Goal: Task Accomplishment & Management: Use online tool/utility

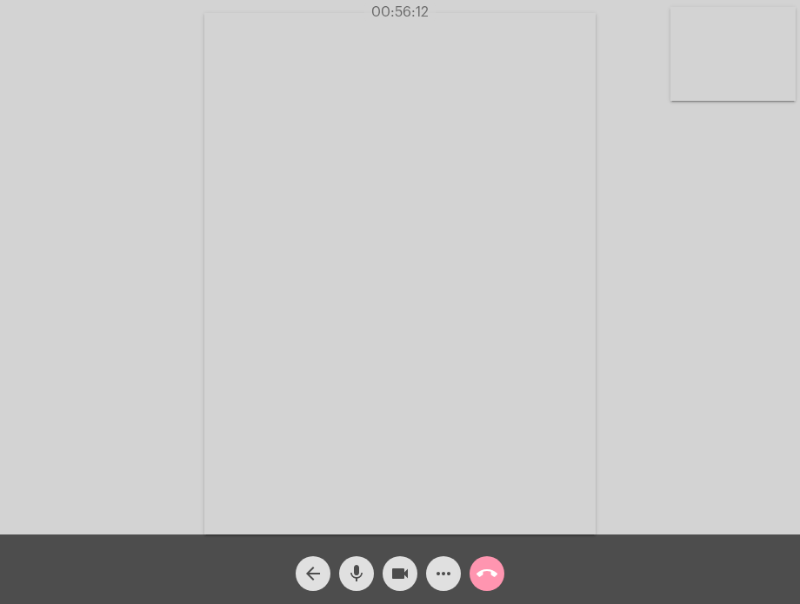
click at [483, 566] on mat-icon "call_end" at bounding box center [486, 573] width 21 height 21
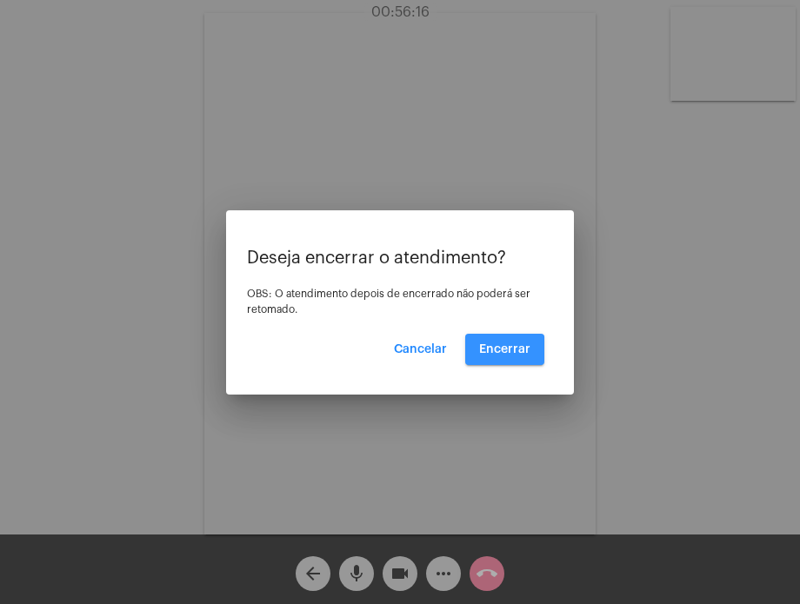
click at [502, 353] on span "Encerrar" at bounding box center [504, 349] width 51 height 12
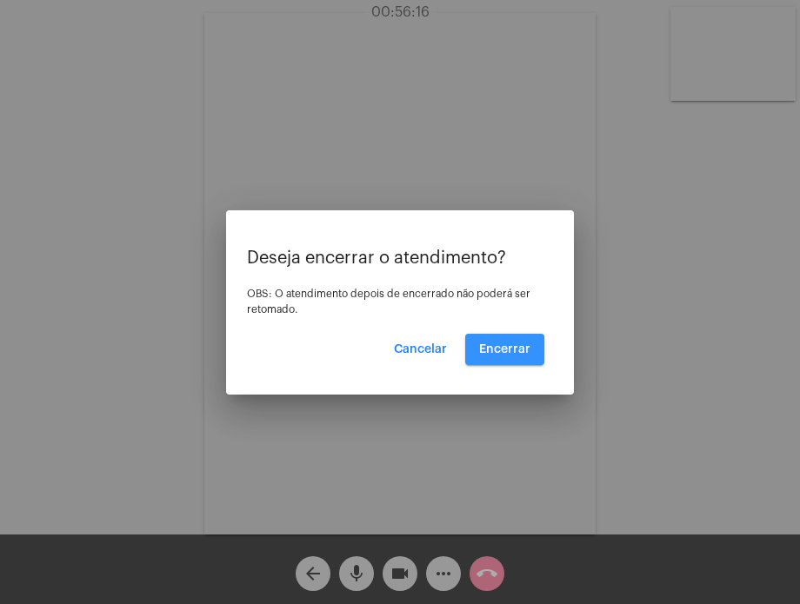
click at [502, 353] on span "Encerrar" at bounding box center [504, 349] width 51 height 12
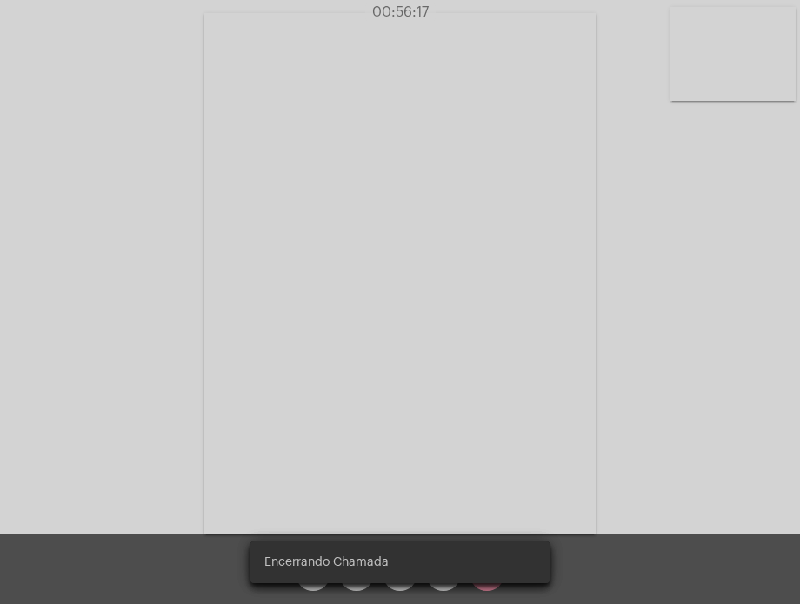
click at [502, 353] on video at bounding box center [399, 274] width 391 height 522
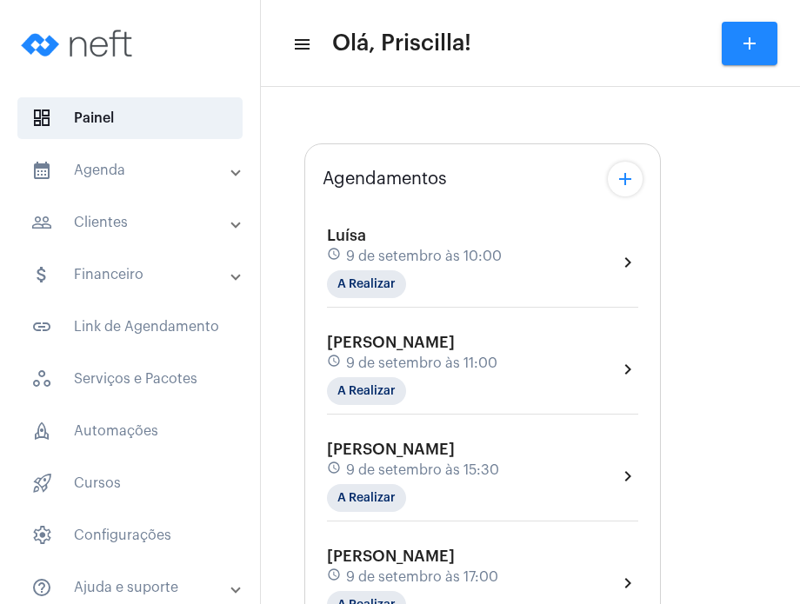
type input "[URL][DOMAIN_NAME][PERSON_NAME][PERSON_NAME]"
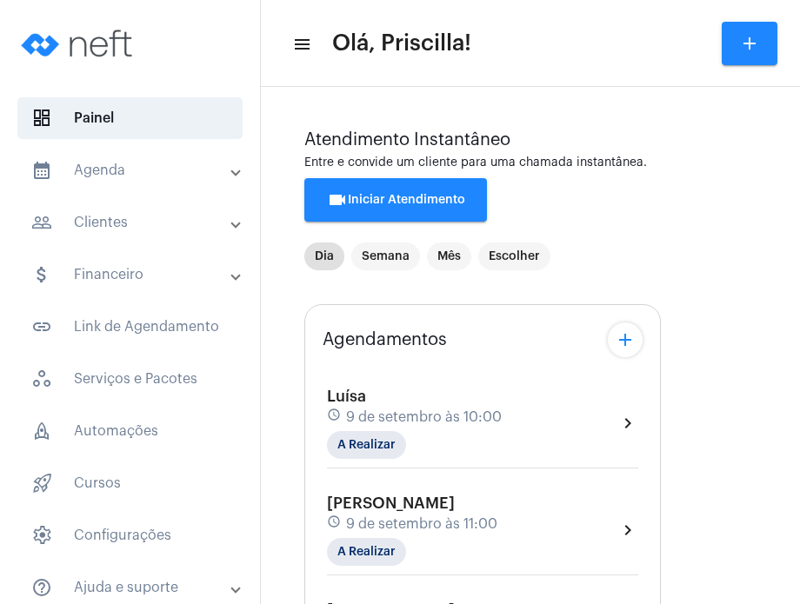
click at [551, 519] on div "[PERSON_NAME] schedule 9 de setembro às 11:00 A Realizar chevron_right" at bounding box center [482, 530] width 311 height 71
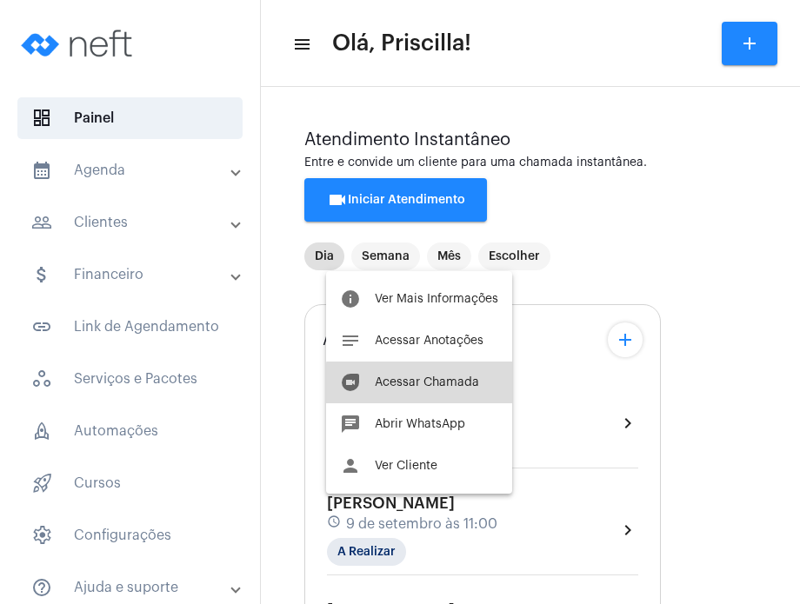
click at [456, 384] on span "Acessar Chamada" at bounding box center [427, 382] width 104 height 12
